Goal: Task Accomplishment & Management: Use online tool/utility

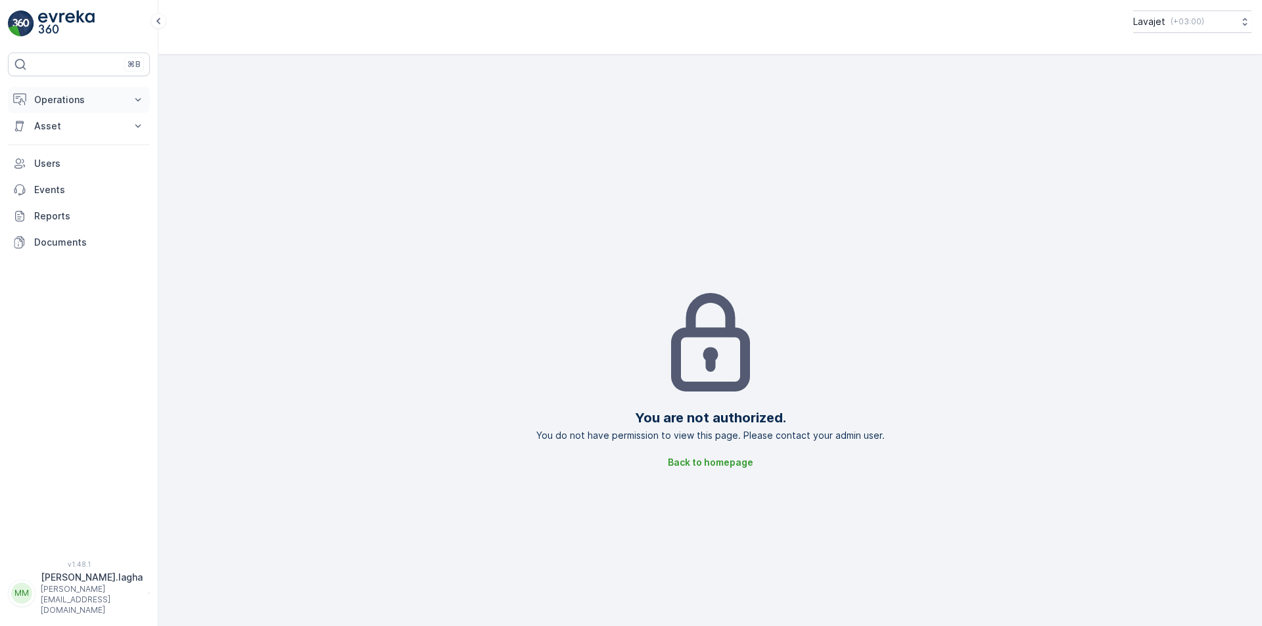
click at [60, 104] on p "Operations" at bounding box center [78, 99] width 89 height 13
click at [53, 118] on p "Insights" at bounding box center [51, 122] width 34 height 13
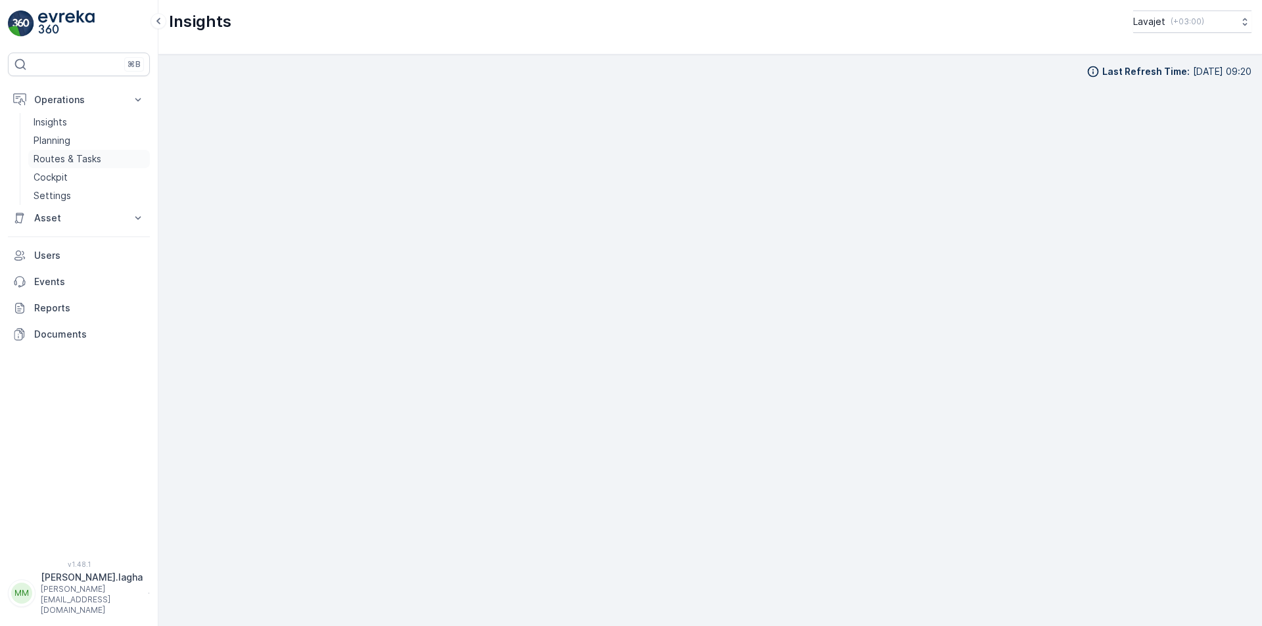
click at [58, 158] on p "Routes & Tasks" at bounding box center [68, 158] width 68 height 13
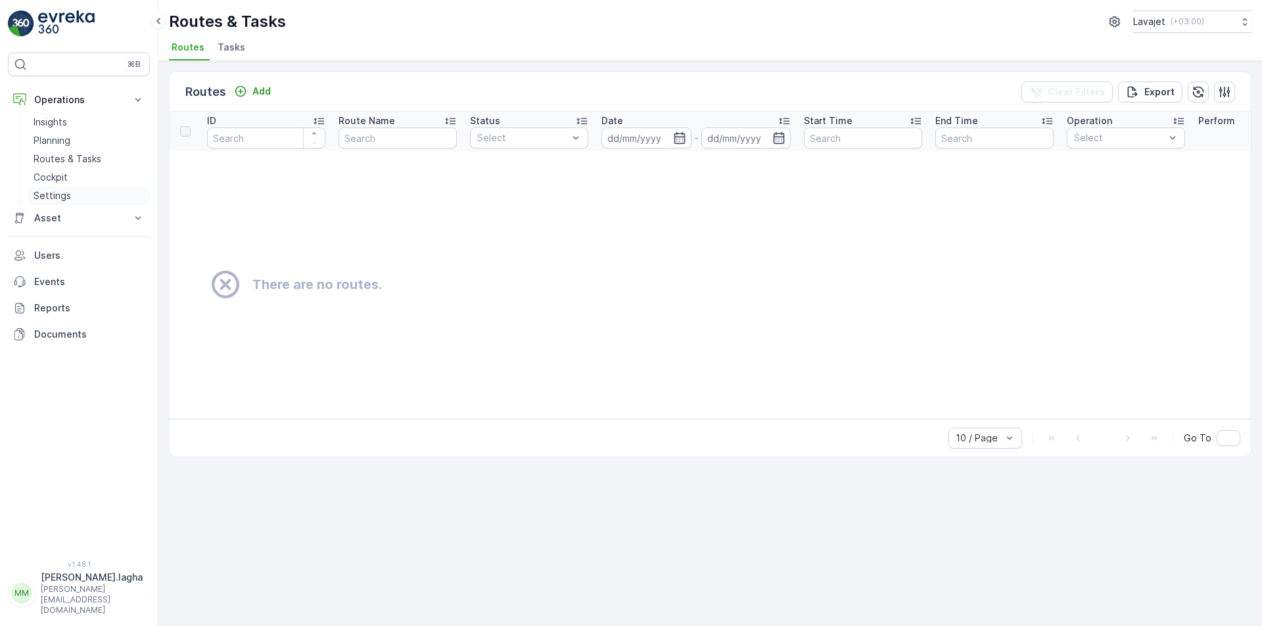
click at [64, 194] on p "Settings" at bounding box center [52, 195] width 37 height 13
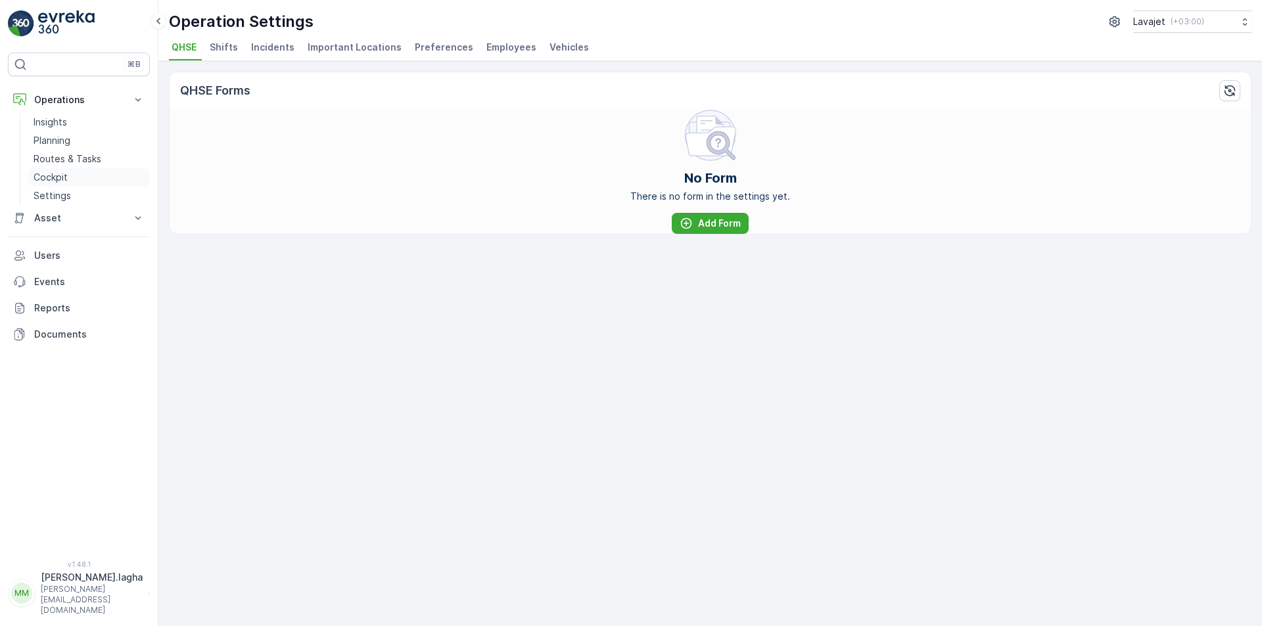
click at [55, 178] on p "Cockpit" at bounding box center [51, 177] width 34 height 13
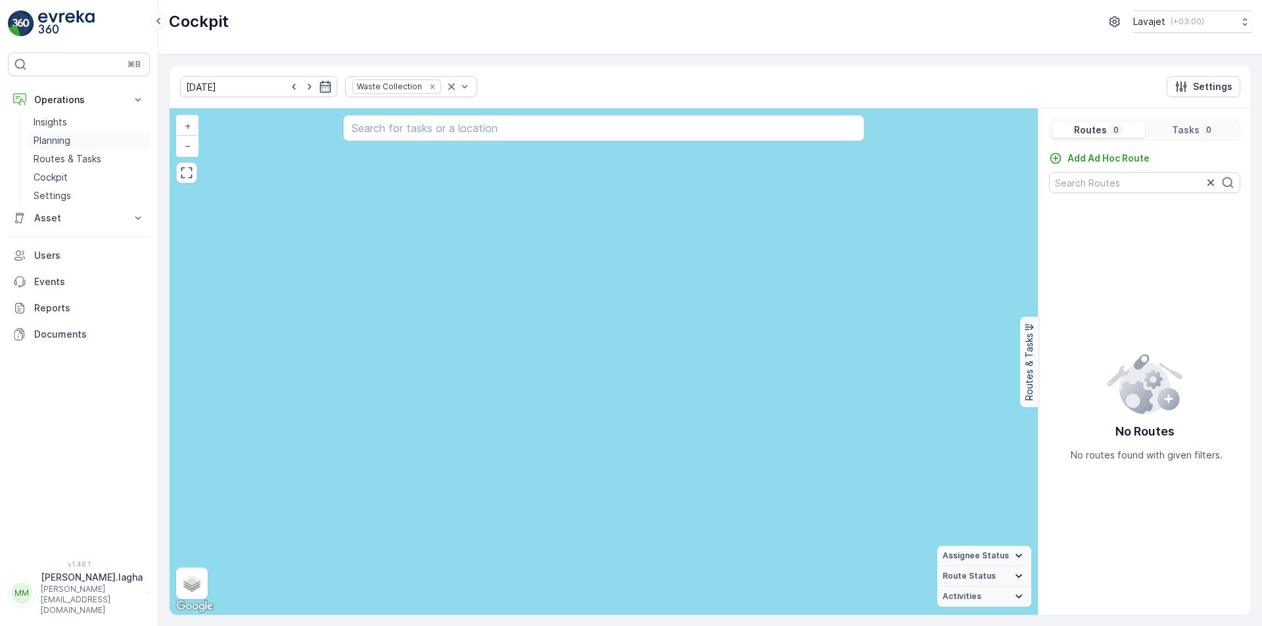
click at [59, 139] on p "Planning" at bounding box center [52, 140] width 37 height 13
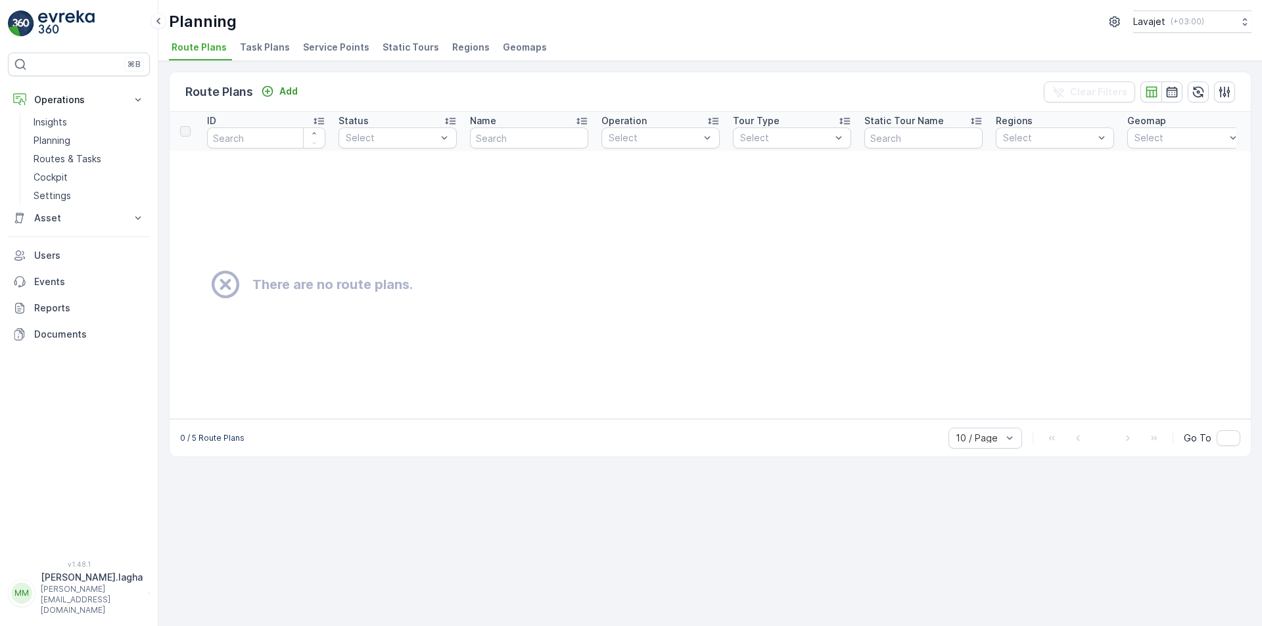
click at [465, 45] on span "Regions" at bounding box center [470, 47] width 37 height 13
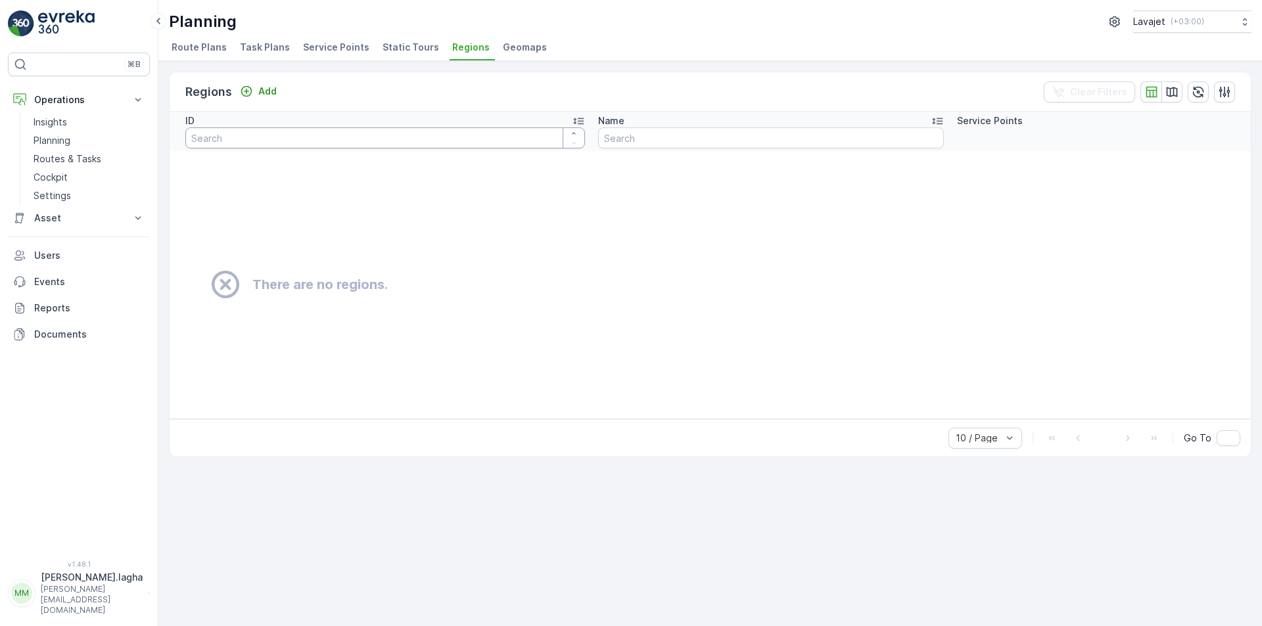
click at [537, 137] on input "number" at bounding box center [385, 138] width 400 height 21
click at [517, 53] on span "Geomaps" at bounding box center [525, 47] width 44 height 13
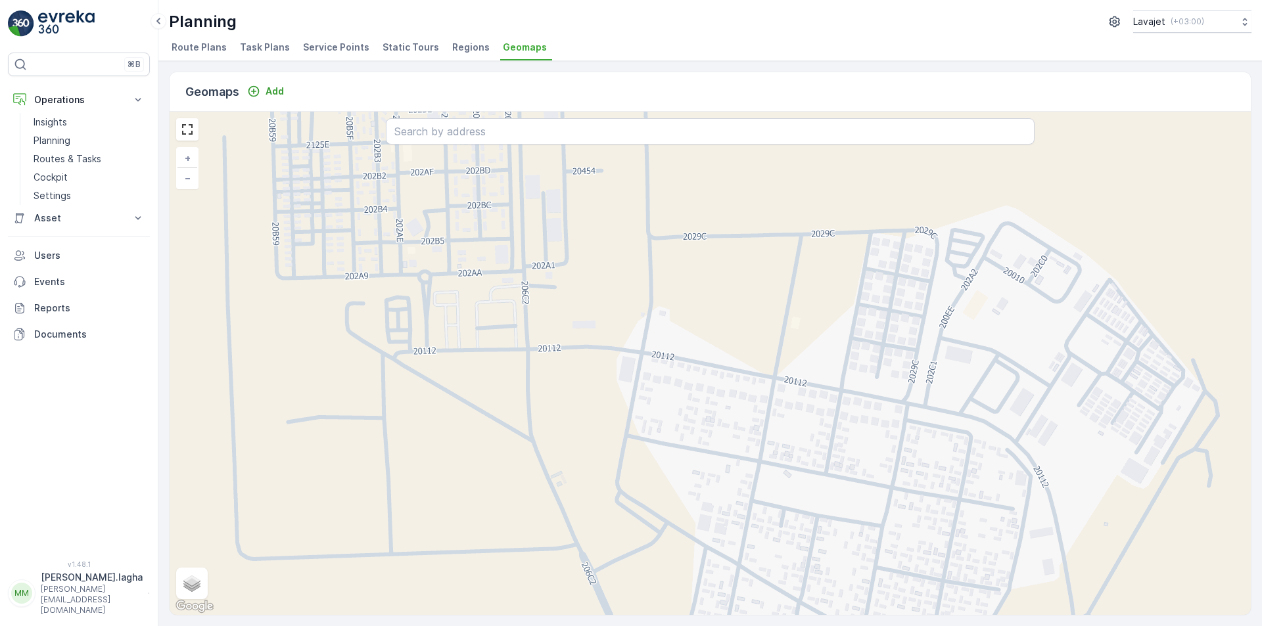
click at [338, 46] on span "Service Points" at bounding box center [336, 47] width 66 height 13
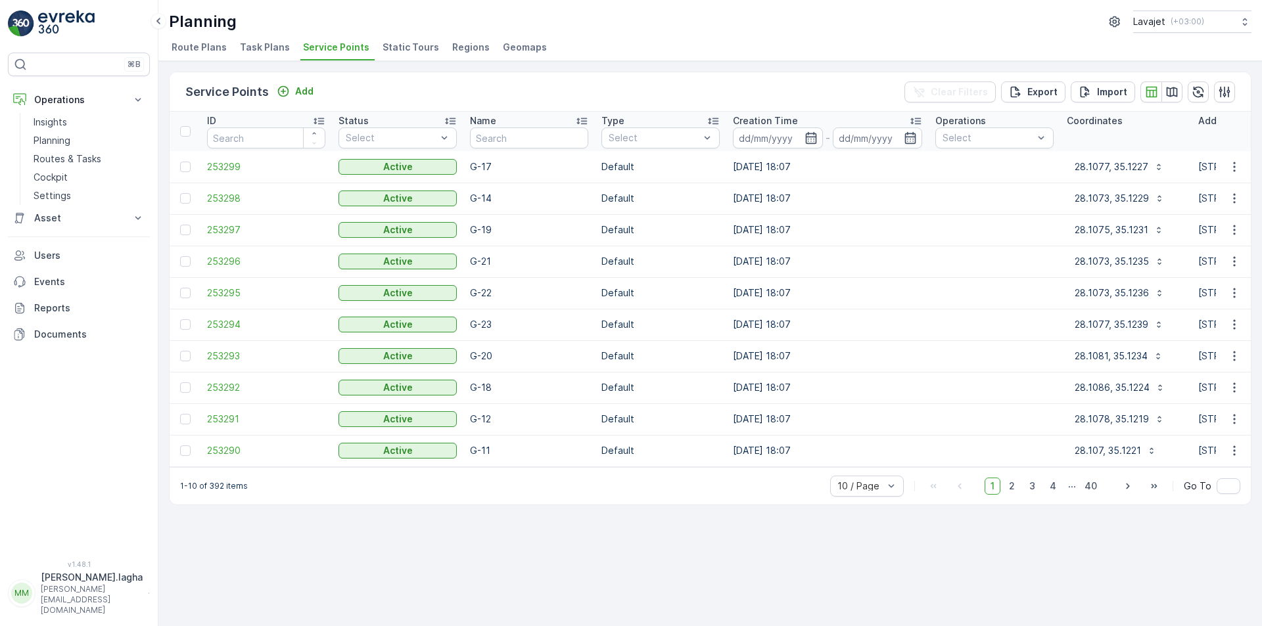
click at [263, 48] on span "Task Plans" at bounding box center [265, 47] width 50 height 13
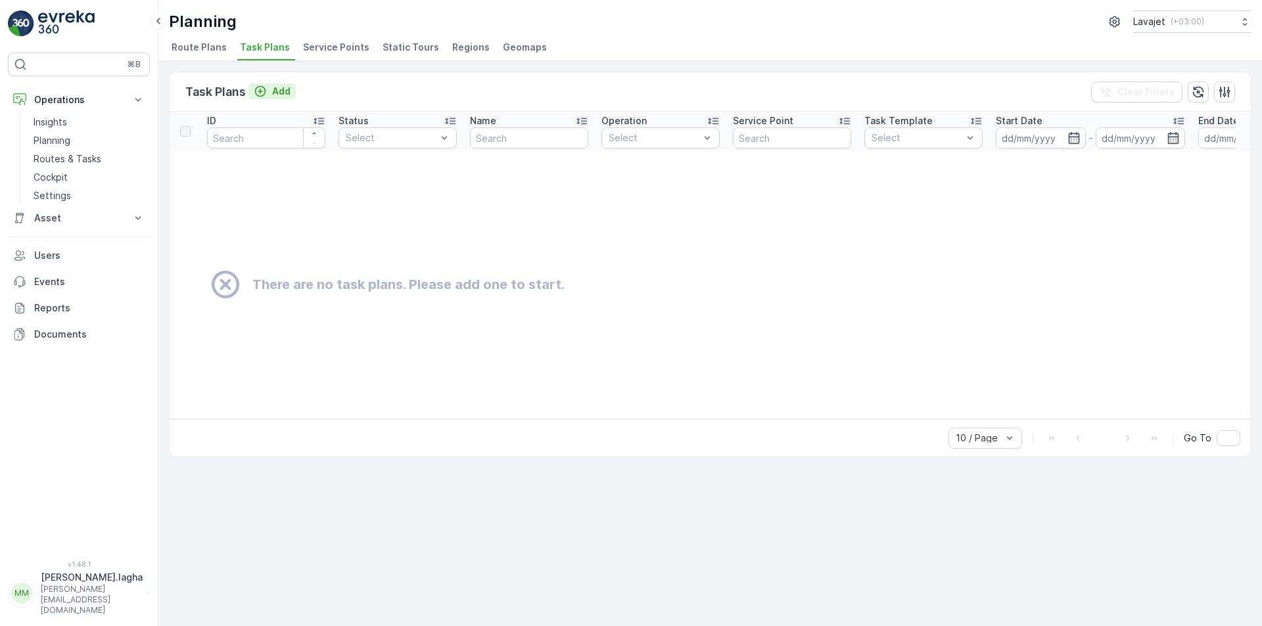
click at [283, 89] on p "Add" at bounding box center [281, 91] width 18 height 13
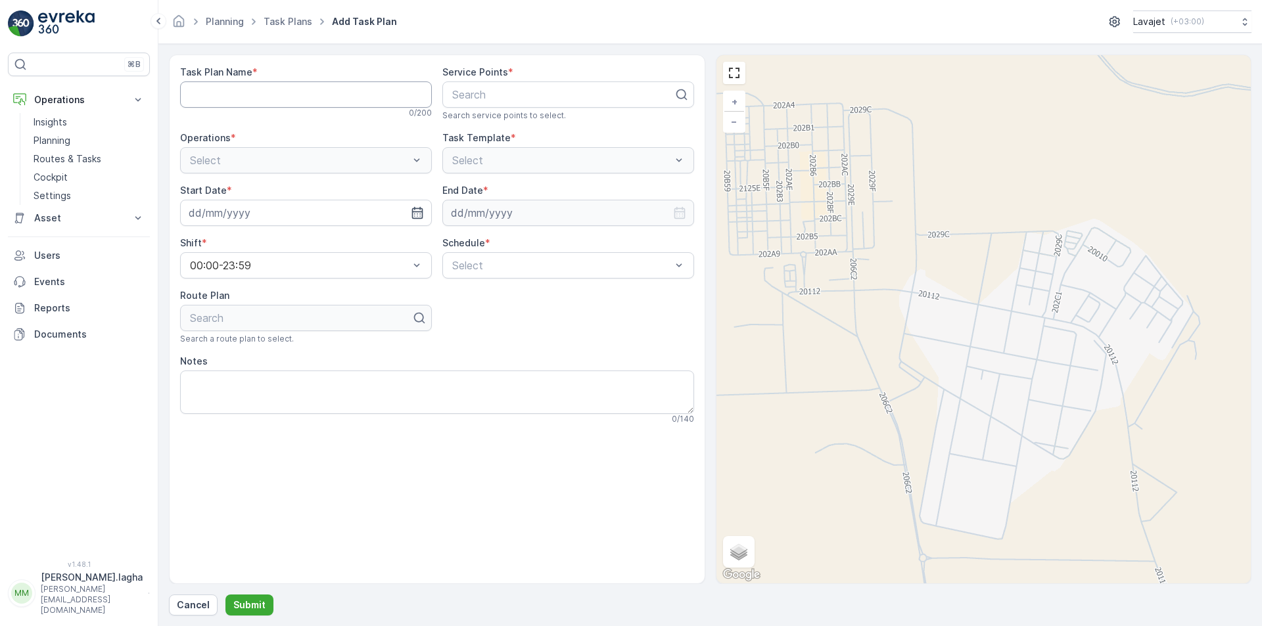
click at [344, 98] on Name "Task Plan Name" at bounding box center [306, 94] width 252 height 26
click at [371, 97] on Name "Task Plan Name" at bounding box center [306, 94] width 252 height 26
click at [488, 95] on div at bounding box center [563, 95] width 224 height 12
click at [682, 94] on icon at bounding box center [681, 94] width 13 height 13
click at [258, 102] on Name "Task Plan Name" at bounding box center [306, 94] width 252 height 26
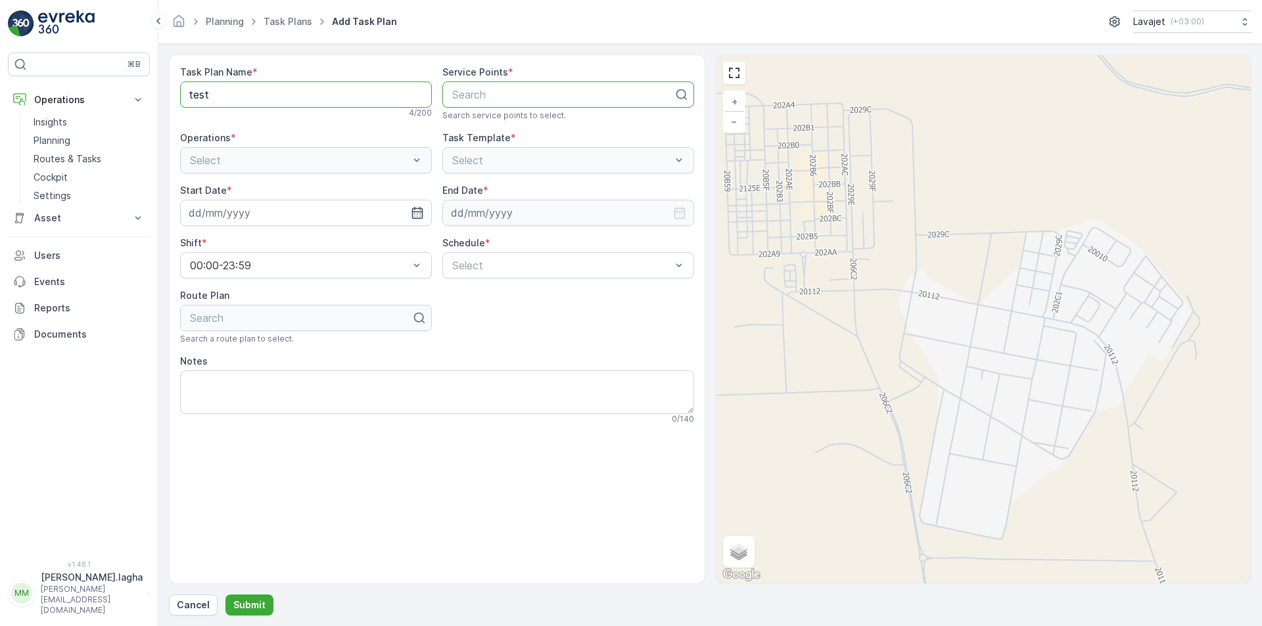
type Name "test"
click at [574, 101] on p "Search" at bounding box center [562, 95] width 221 height 16
click at [681, 95] on icon at bounding box center [681, 94] width 13 height 13
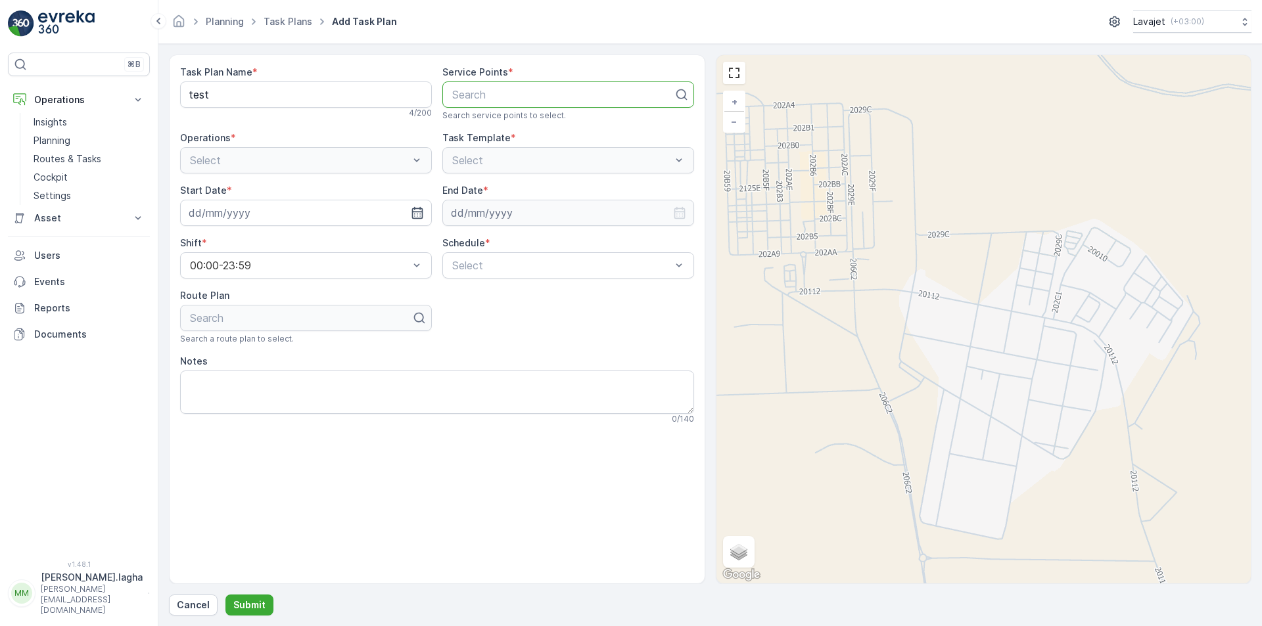
click at [681, 95] on icon at bounding box center [681, 94] width 13 height 13
click at [526, 99] on div at bounding box center [563, 95] width 224 height 12
click at [358, 160] on div "Select" at bounding box center [306, 160] width 252 height 26
click at [416, 160] on div "Select" at bounding box center [306, 160] width 252 height 26
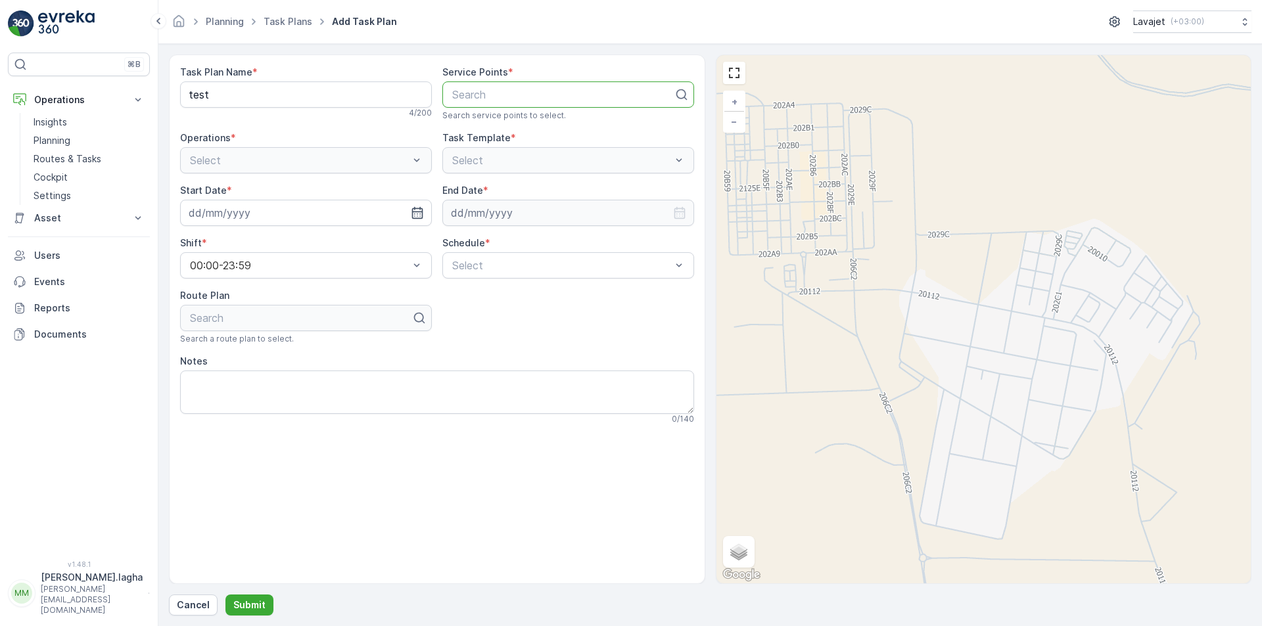
click at [497, 160] on div "Select" at bounding box center [568, 160] width 252 height 26
click at [186, 606] on p "Cancel" at bounding box center [193, 605] width 33 height 13
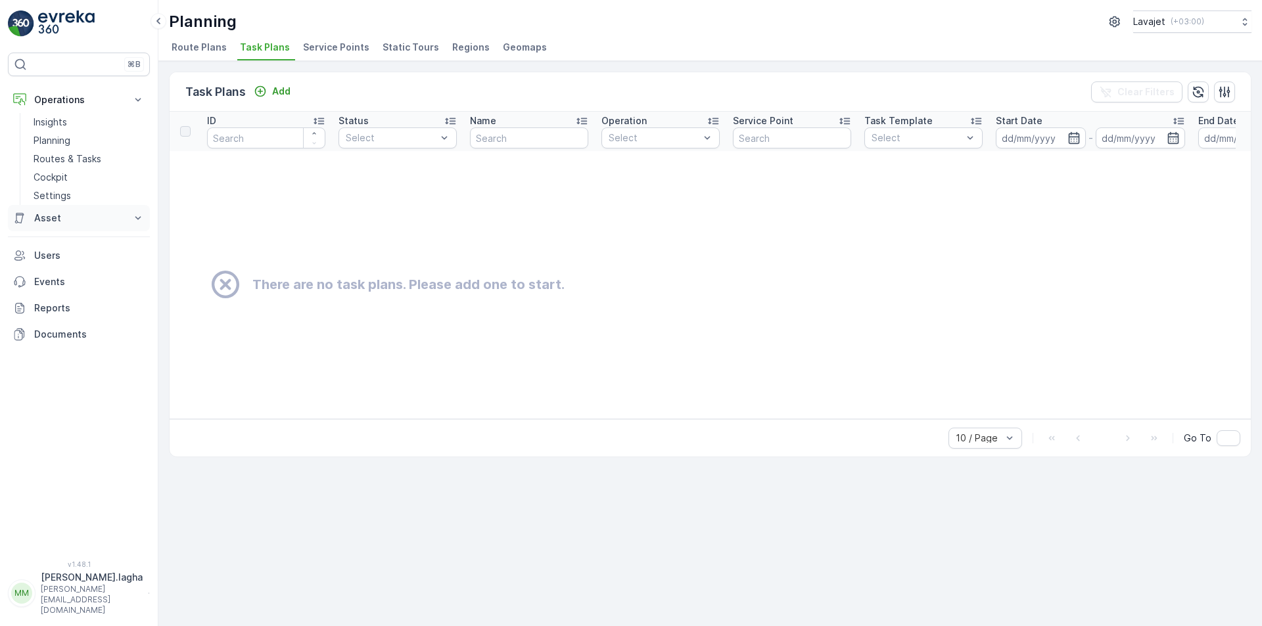
click at [89, 221] on p "Asset" at bounding box center [78, 218] width 89 height 13
click at [321, 47] on span "Service Points" at bounding box center [336, 47] width 66 height 13
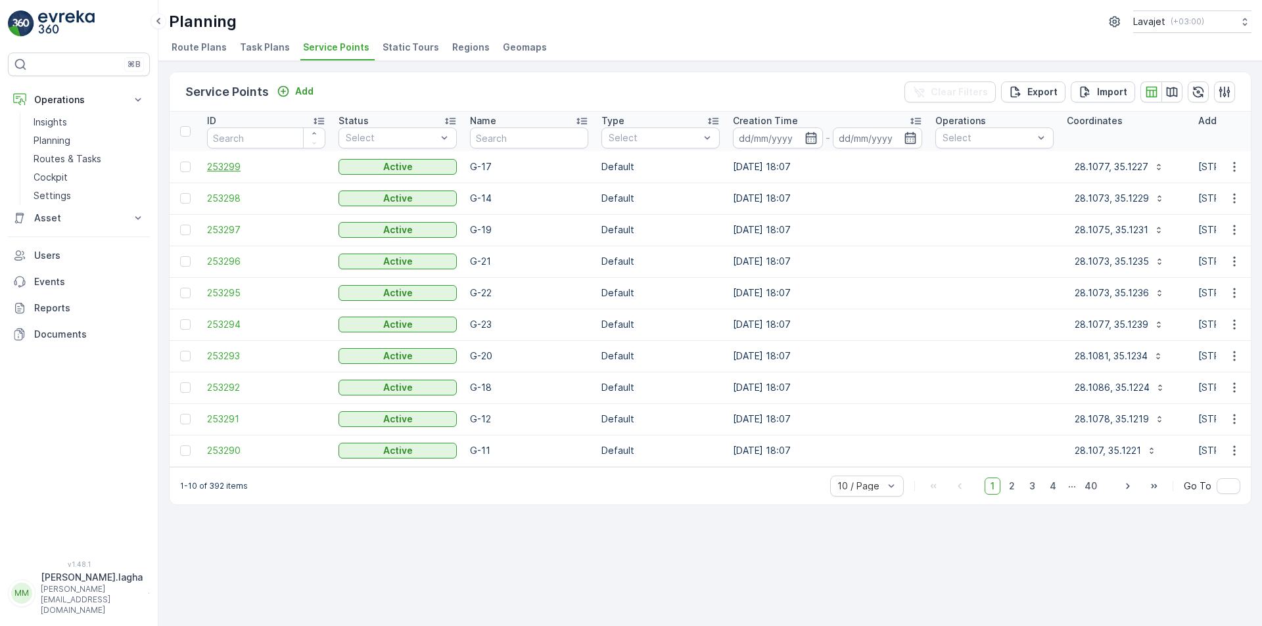
click at [221, 168] on span "253299" at bounding box center [266, 166] width 118 height 13
